Goal: Check status: Check status

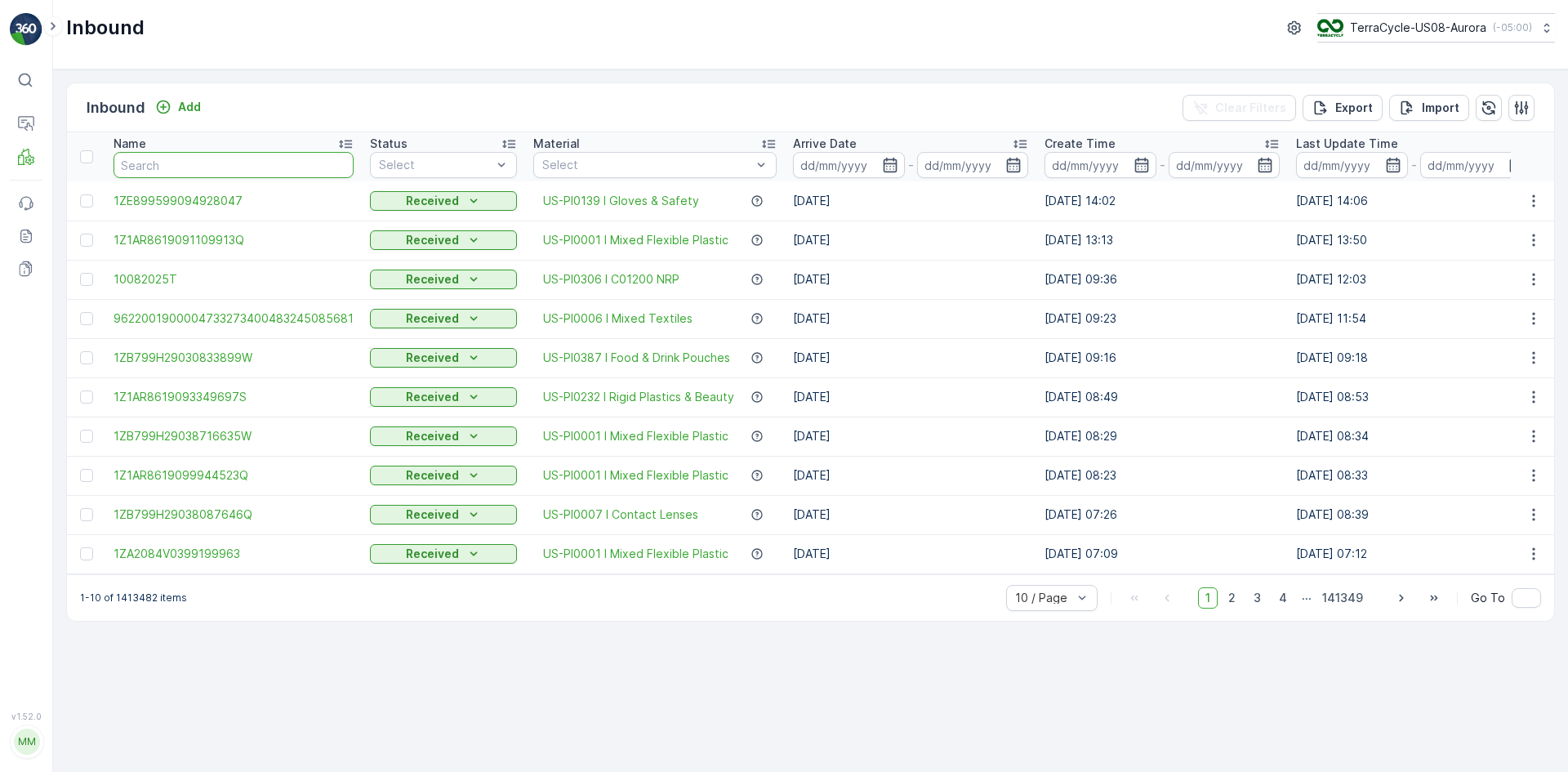
click at [291, 166] on input "text" at bounding box center [233, 165] width 240 height 26
type input "2930"
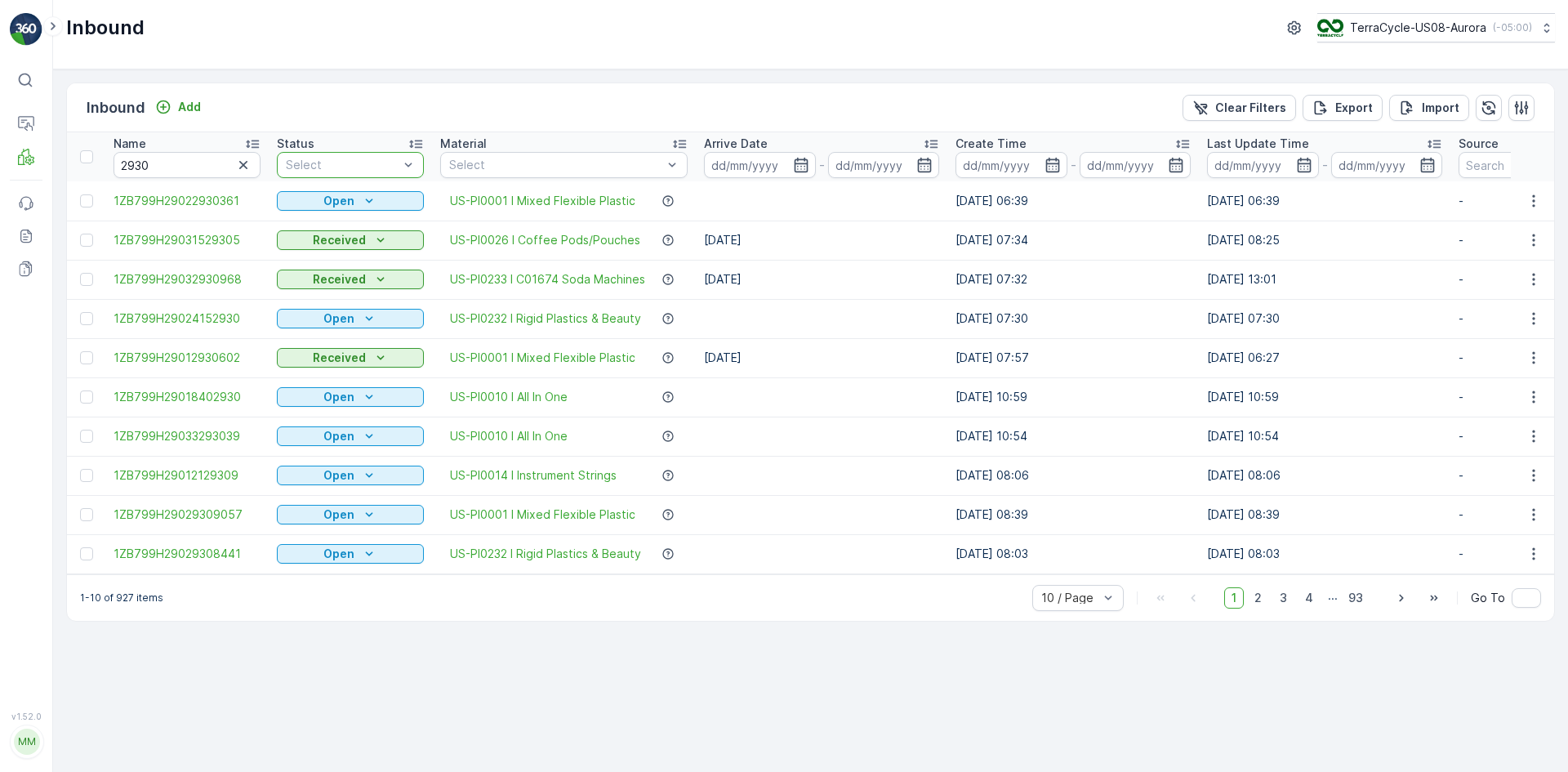
drag, startPoint x: 291, startPoint y: 166, endPoint x: 179, endPoint y: 168, distance: 112.0
click at [211, 165] on tr "Name 2930 Status Select Material Select Arrive Date - Create Time - Last Update…" at bounding box center [1598, 157] width 3061 height 49
click at [179, 168] on input "2930" at bounding box center [186, 165] width 147 height 26
type input "29308923"
